Goal: Task Accomplishment & Management: Use online tool/utility

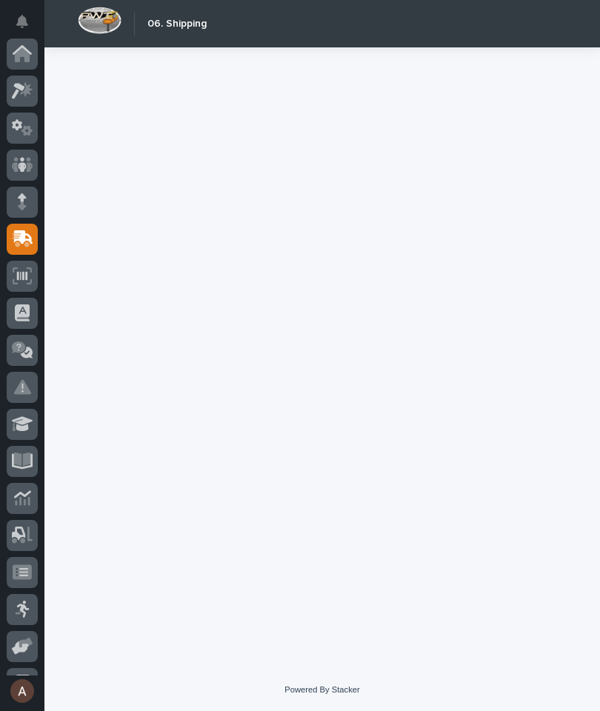
scroll to position [141, 0]
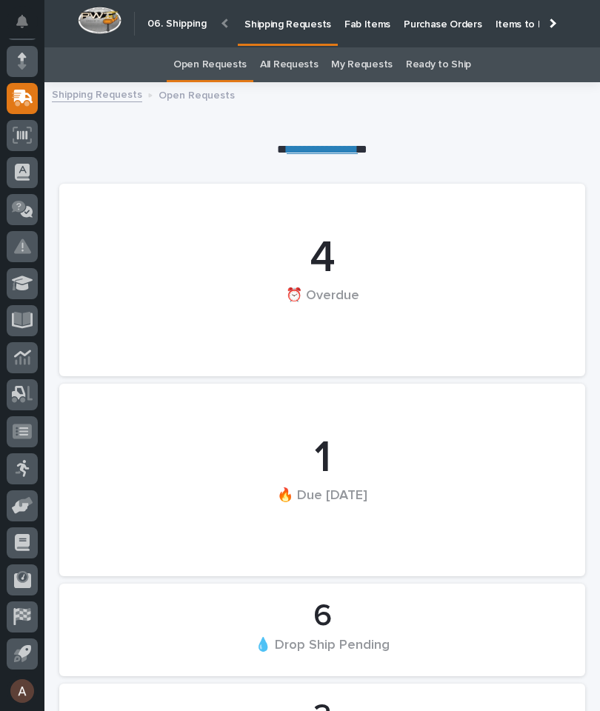
click at [367, 21] on p "Fab Items" at bounding box center [367, 15] width 46 height 31
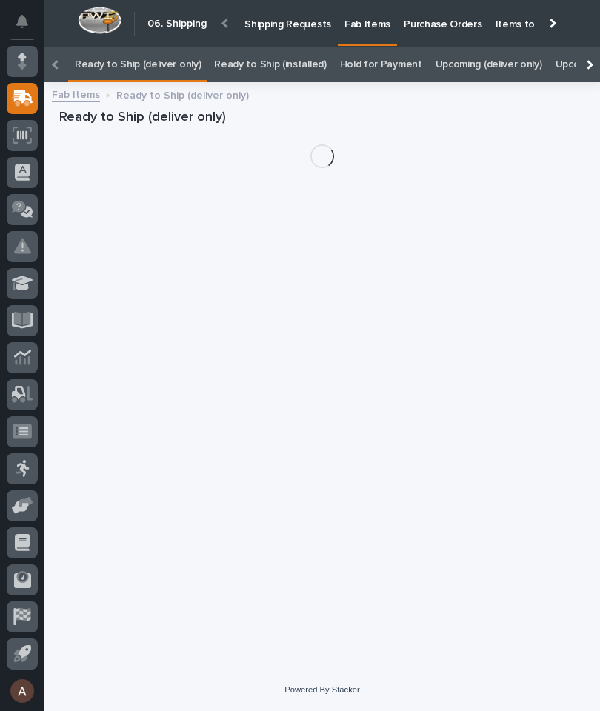
click at [591, 60] on div at bounding box center [588, 65] width 10 height 10
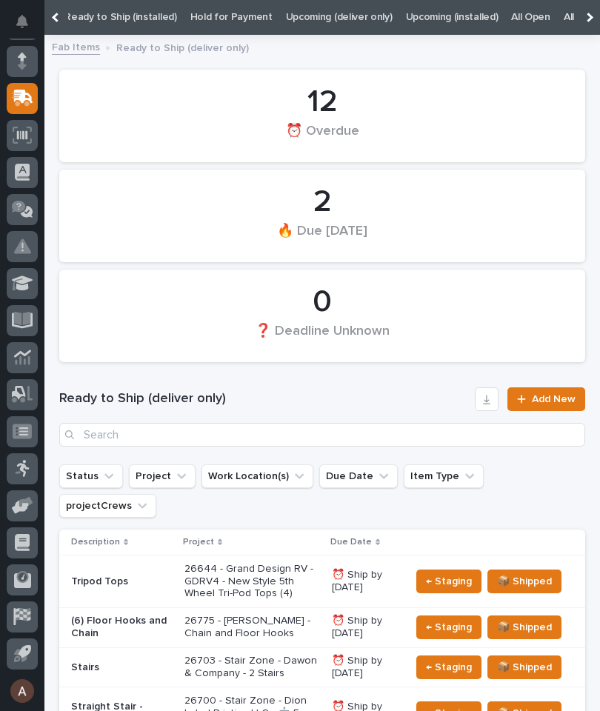
click at [563, 12] on link "All" at bounding box center [568, 17] width 10 height 35
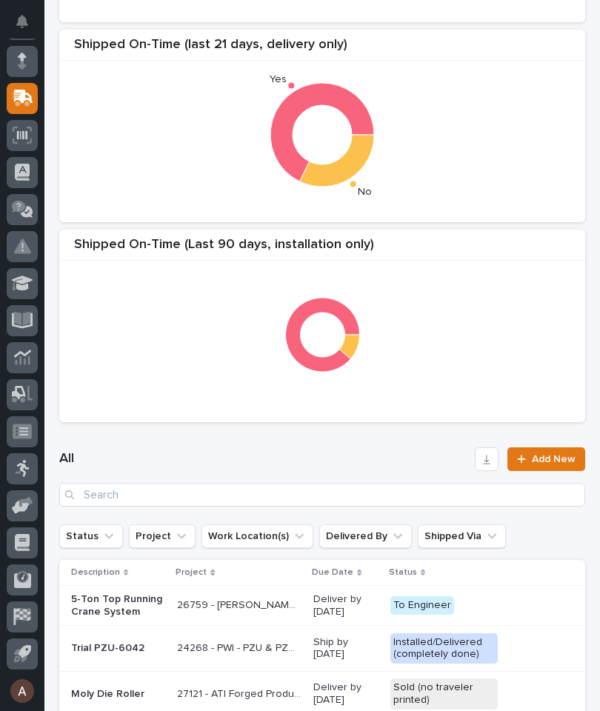
scroll to position [289, 0]
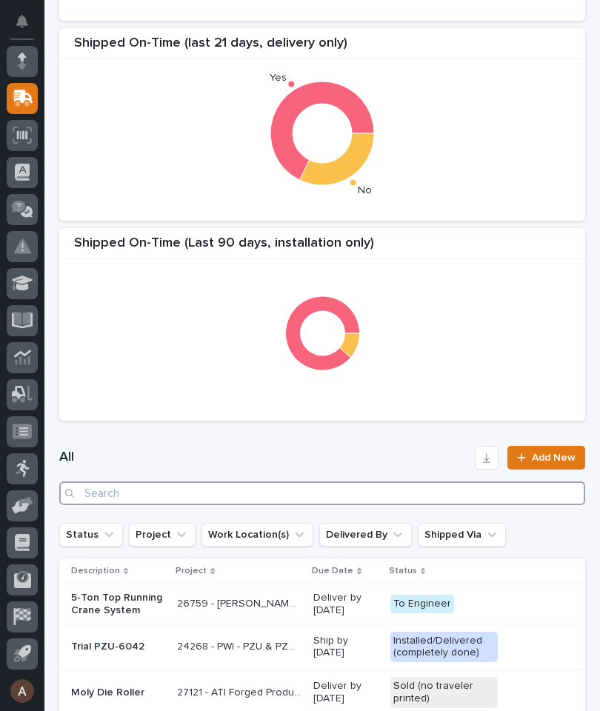
click at [475, 493] on input "Search" at bounding box center [322, 493] width 526 height 24
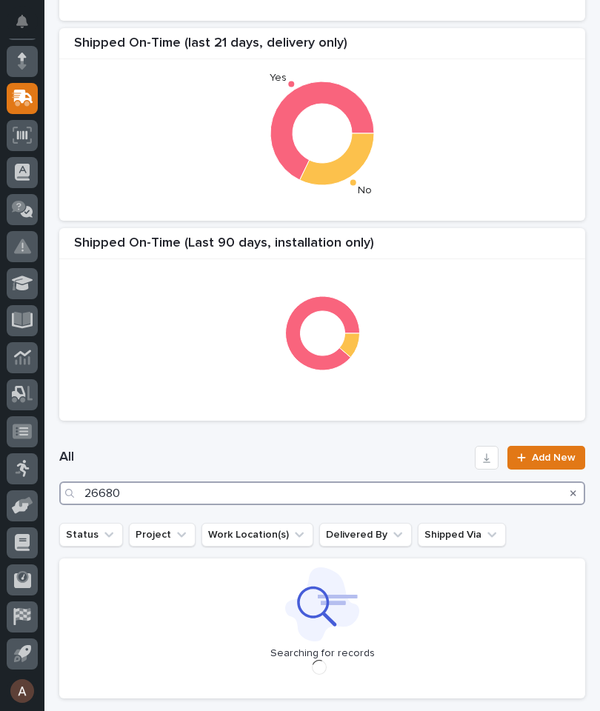
type input "26680"
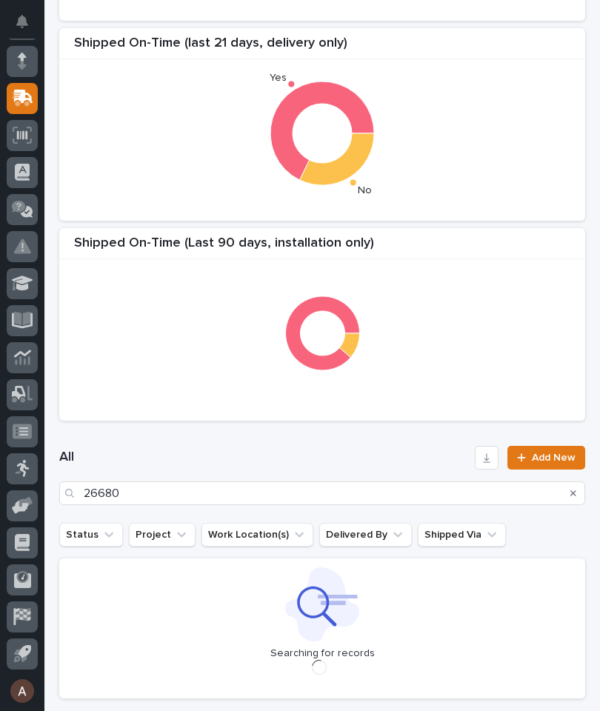
click at [516, 222] on div "Shipped On-Time (Last 90 Days, delivery only) Shipped On-Time (last 21 days, de…" at bounding box center [322, 124] width 540 height 607
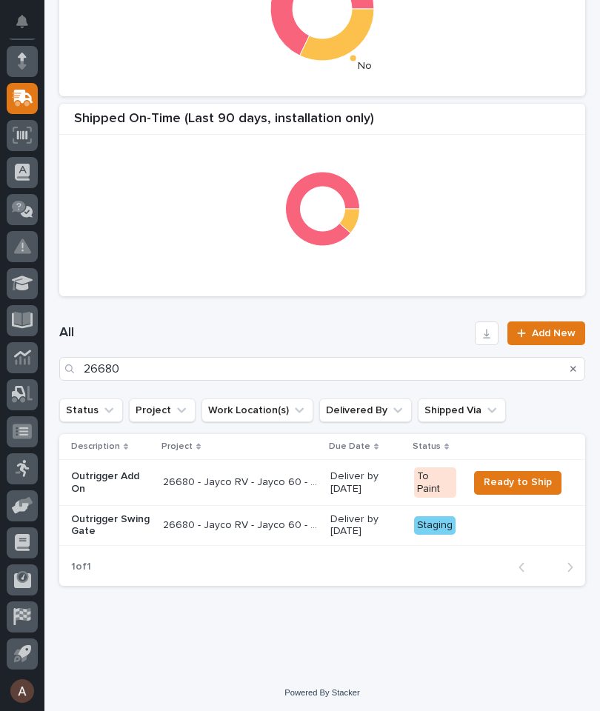
scroll to position [412, 0]
click at [91, 525] on p "Outrigger Swing Gate" at bounding box center [111, 526] width 80 height 25
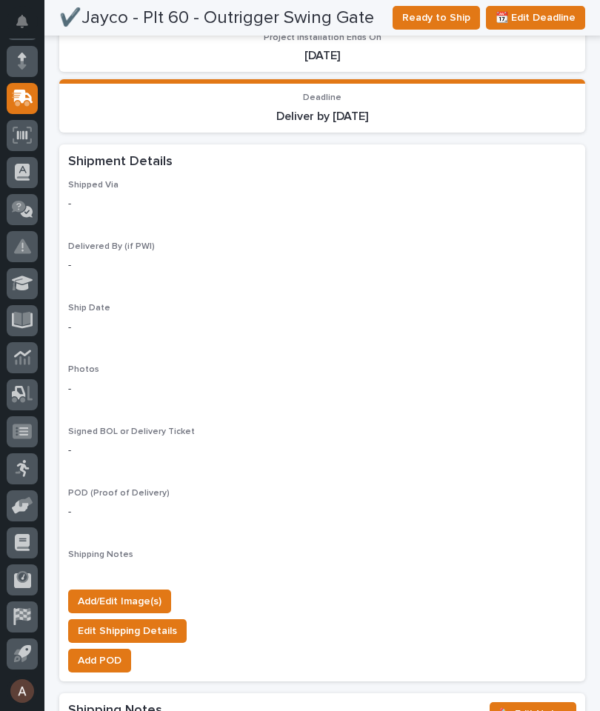
scroll to position [1170, 0]
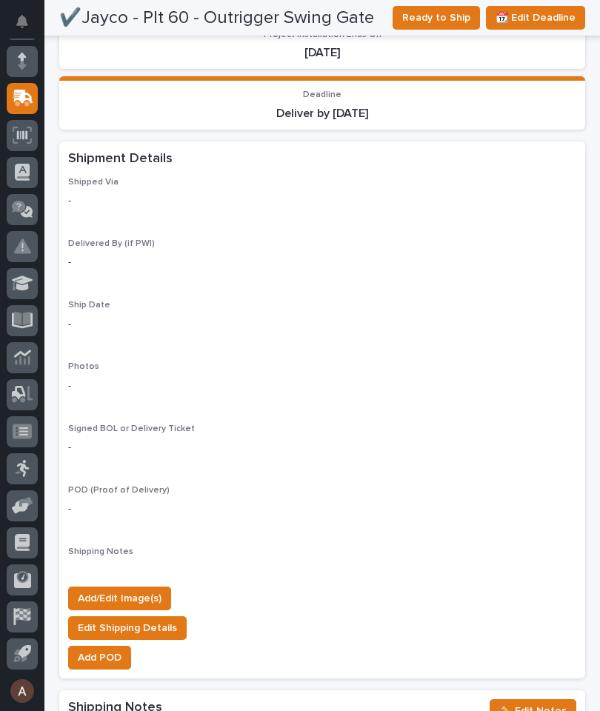
click at [125, 589] on span "Add/Edit Image(s)" at bounding box center [120, 598] width 84 height 18
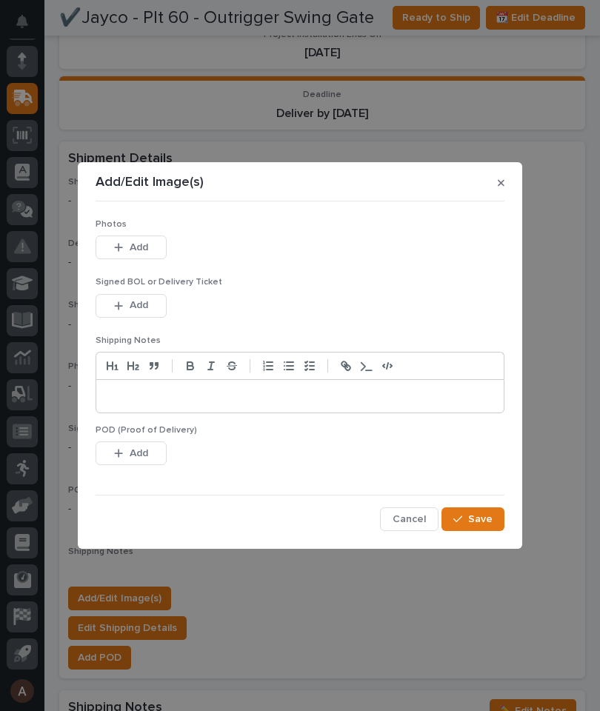
click at [141, 244] on span "Add" at bounding box center [139, 247] width 19 height 13
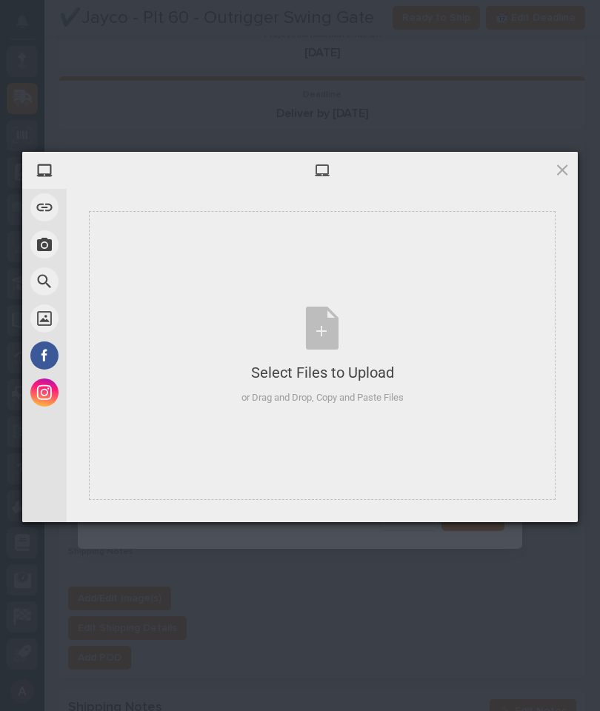
click at [184, 292] on div "Select Files to Upload or Drag and Drop, Copy and Paste Files" at bounding box center [322, 355] width 466 height 289
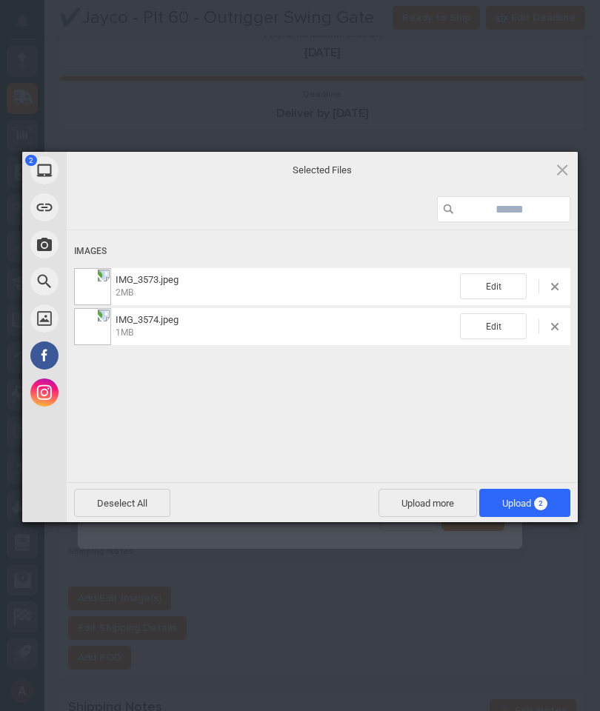
click at [544, 511] on span "Upload 2" at bounding box center [524, 503] width 91 height 28
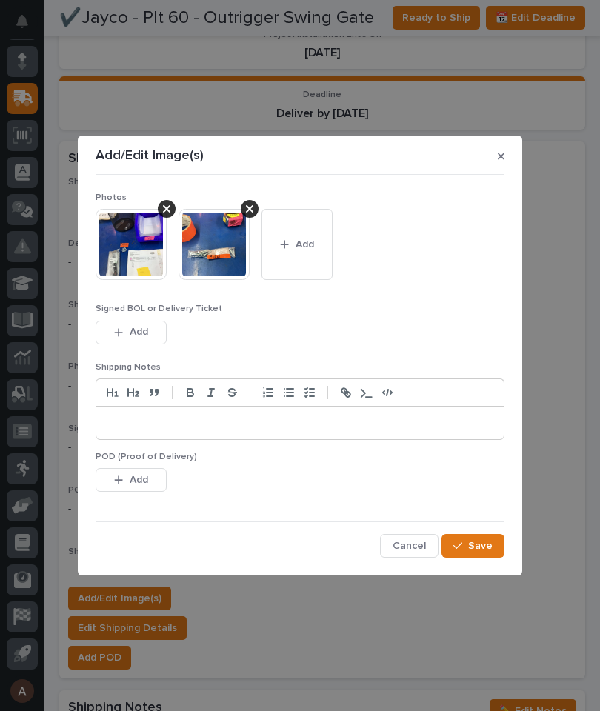
click at [489, 549] on span "Save" at bounding box center [480, 545] width 24 height 13
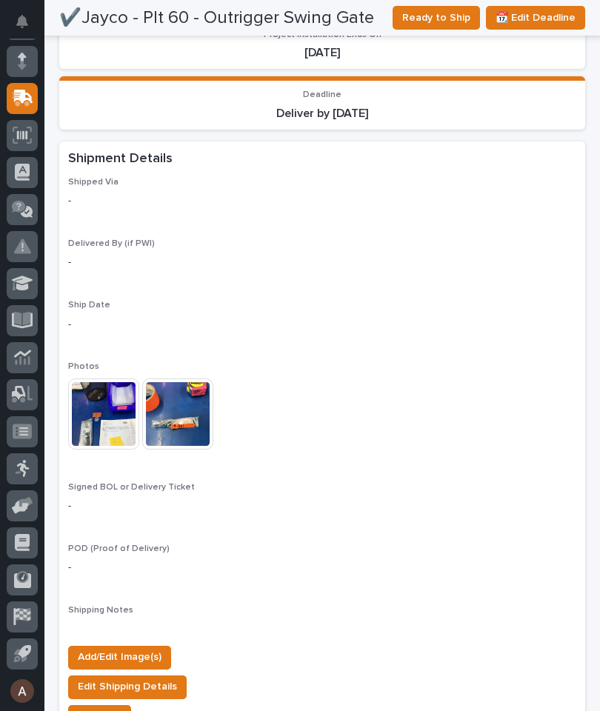
scroll to position [1169, 0]
